Goal: Information Seeking & Learning: Find specific page/section

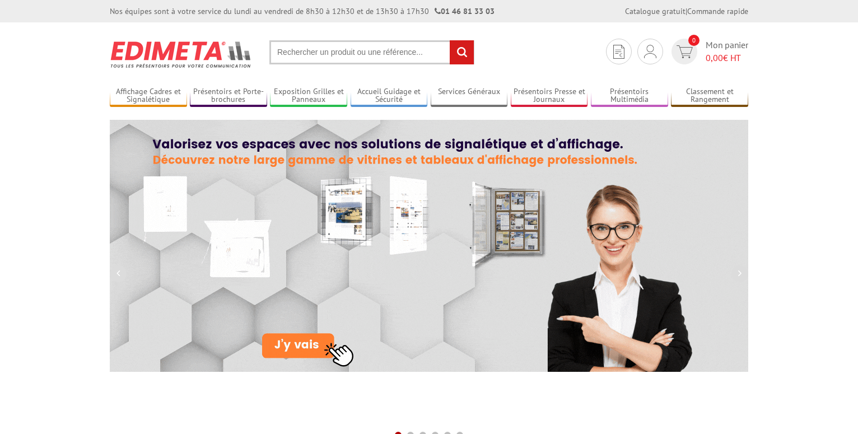
click at [323, 54] on input "text" at bounding box center [371, 52] width 205 height 24
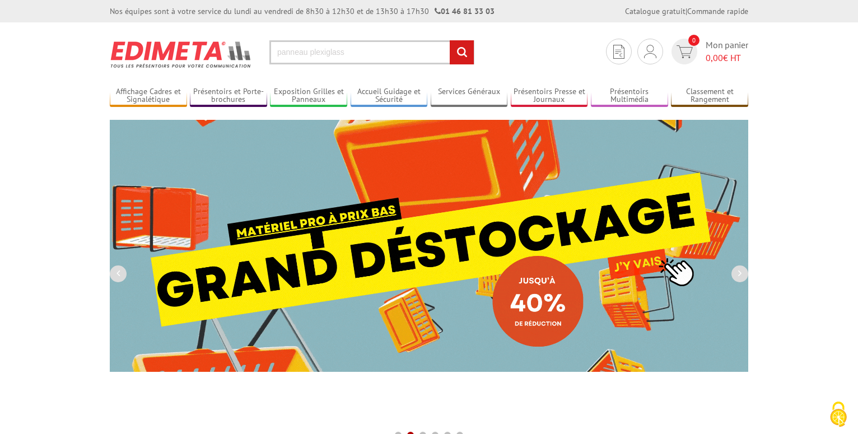
type input "panneau plexiglass"
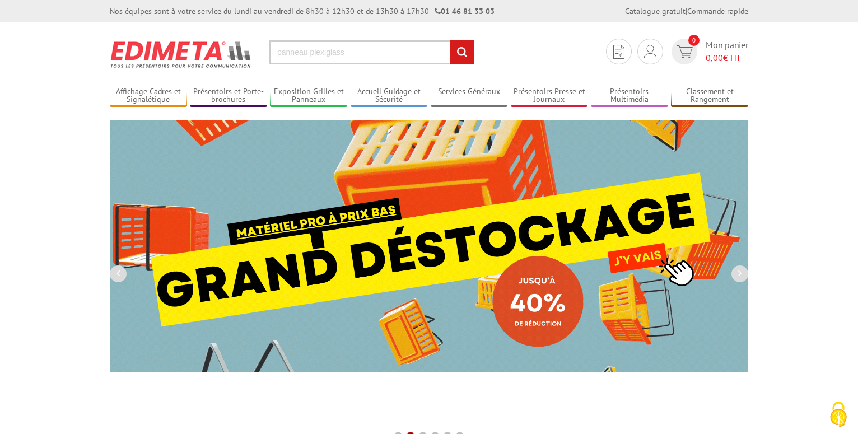
click at [450, 40] on input "rechercher" at bounding box center [462, 52] width 24 height 24
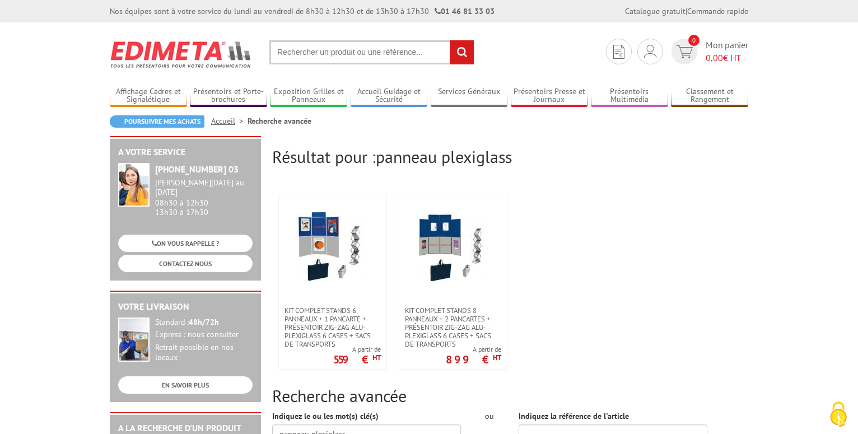
click at [291, 54] on input "text" at bounding box center [371, 52] width 205 height 24
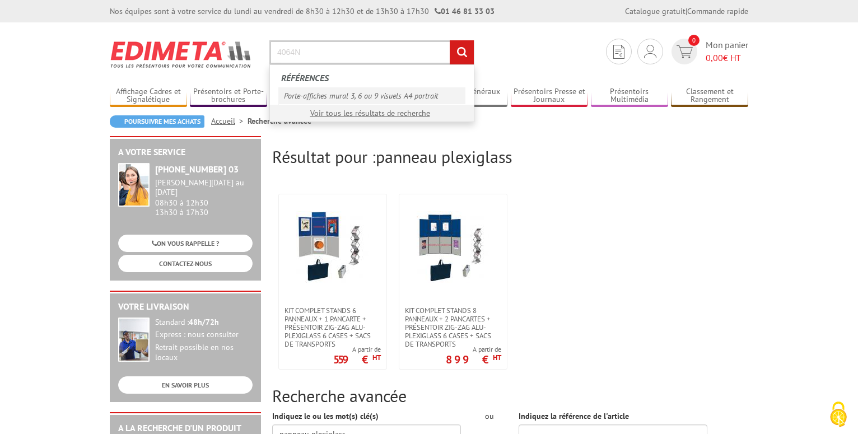
type input "4064N"
click at [304, 91] on link "Porte-affiches mural 3, 6 ou 9 visuels A4 portrait" at bounding box center [371, 95] width 187 height 17
